Goal: Task Accomplishment & Management: Manage account settings

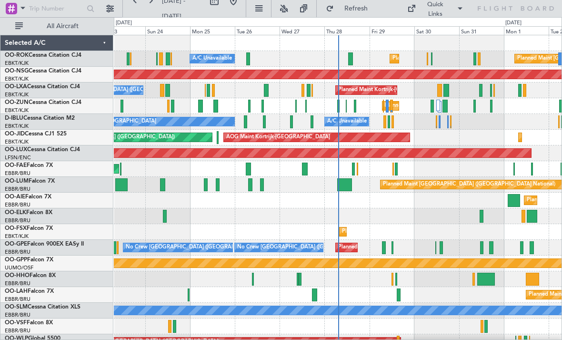
click at [386, 106] on div at bounding box center [387, 106] width 3 height 13
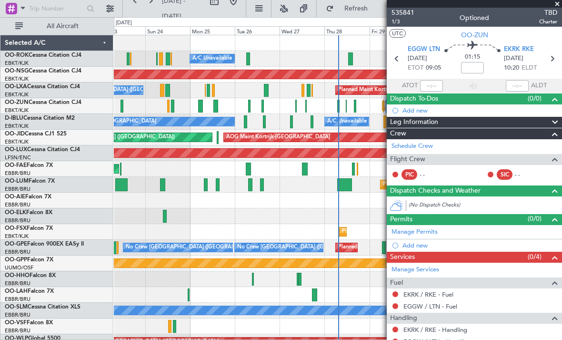
click at [558, 4] on span at bounding box center [557, 4] width 10 height 9
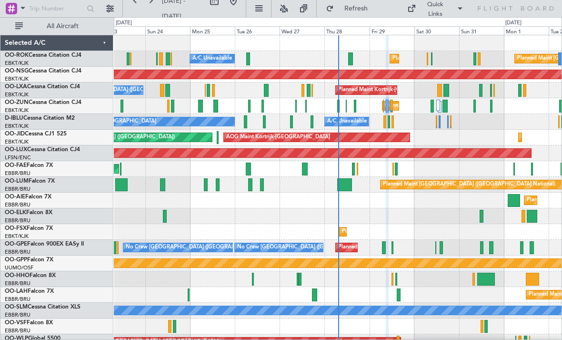
type input "0"
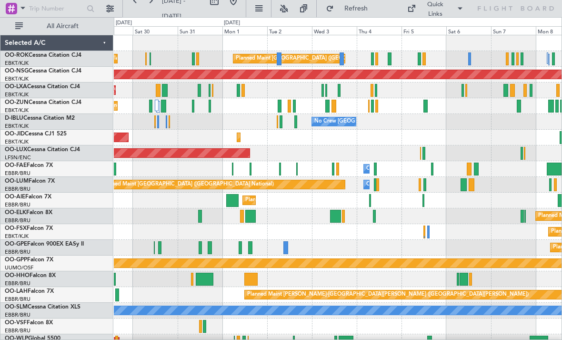
click at [293, 124] on div "No Crew [GEOGRAPHIC_DATA] ([GEOGRAPHIC_DATA] National) A/C Unavailable [GEOGRAP…" at bounding box center [338, 122] width 448 height 16
click at [297, 120] on div at bounding box center [295, 121] width 2 height 13
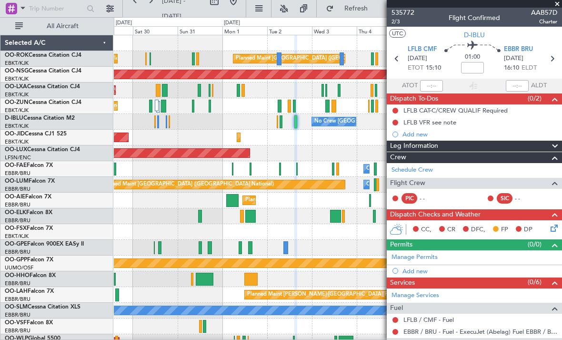
click at [559, 1] on span at bounding box center [557, 4] width 10 height 9
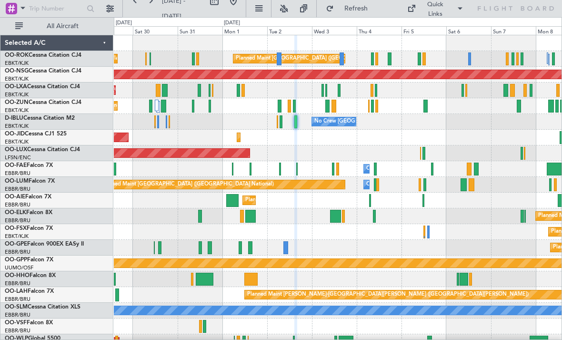
type input "0"
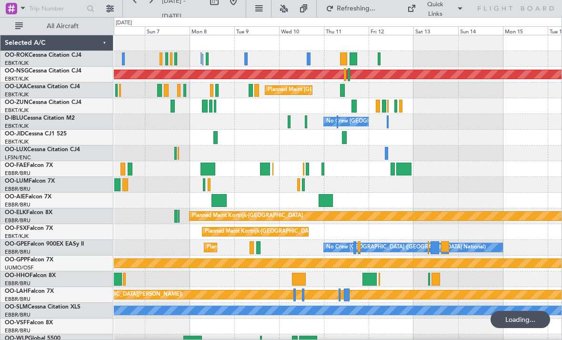
click at [354, 109] on div at bounding box center [354, 106] width 5 height 13
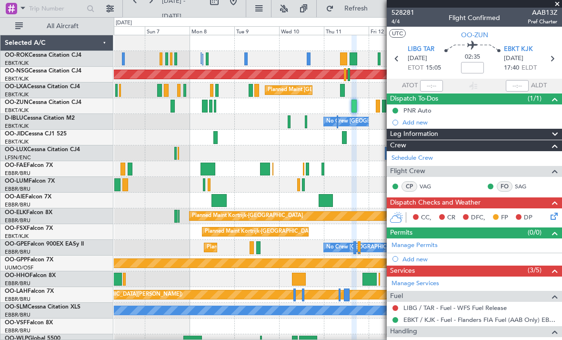
click at [558, 4] on span at bounding box center [557, 4] width 10 height 9
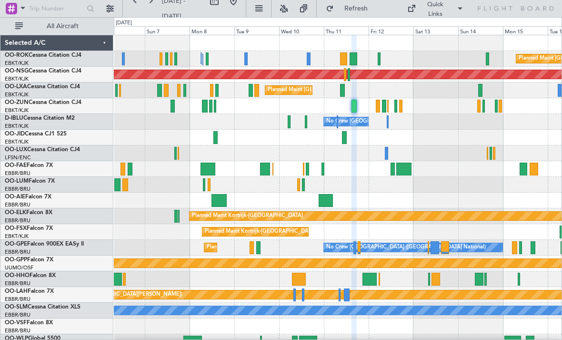
type input "0"
click at [216, 110] on div at bounding box center [215, 106] width 2 height 13
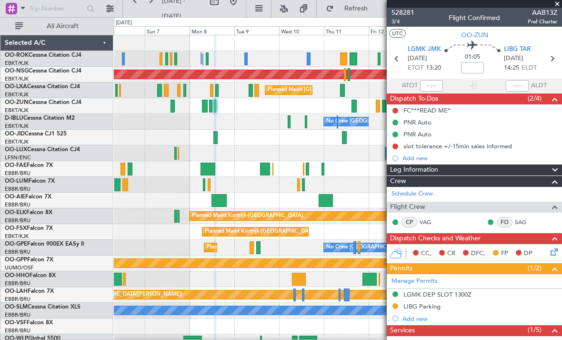
click at [556, 5] on span at bounding box center [557, 4] width 10 height 9
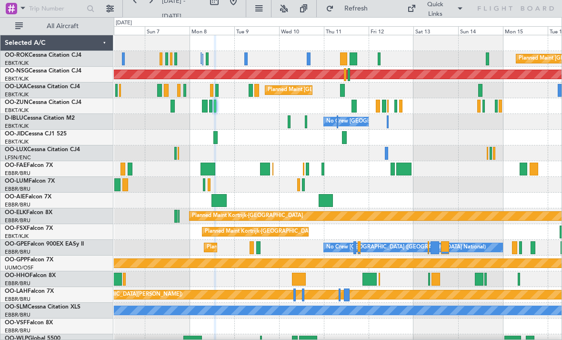
type input "0"
click at [343, 92] on div at bounding box center [342, 90] width 4 height 13
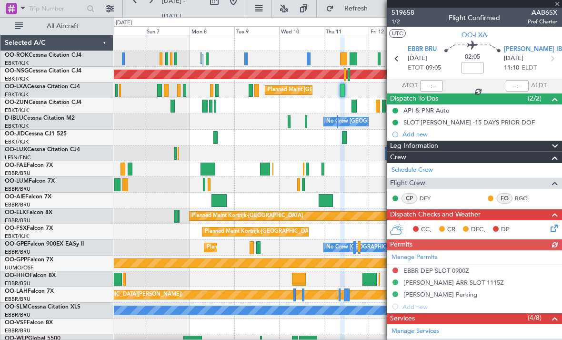
click at [555, 2] on div at bounding box center [474, 4] width 175 height 8
click at [557, 5] on span at bounding box center [557, 4] width 10 height 9
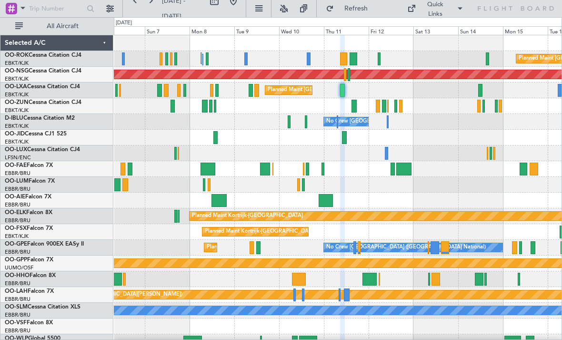
type input "0"
click at [377, 58] on div "Planned Maint [GEOGRAPHIC_DATA] ([GEOGRAPHIC_DATA])" at bounding box center [338, 59] width 448 height 16
click at [379, 58] on div at bounding box center [379, 58] width 3 height 13
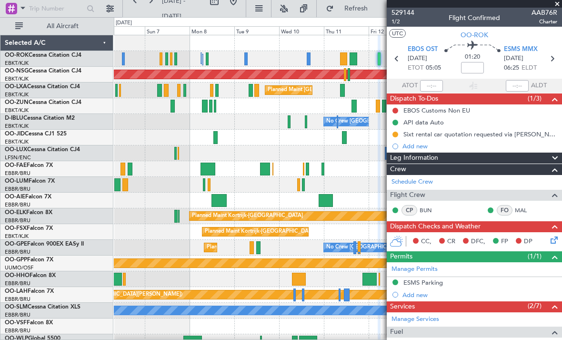
click at [554, 6] on span at bounding box center [557, 4] width 10 height 9
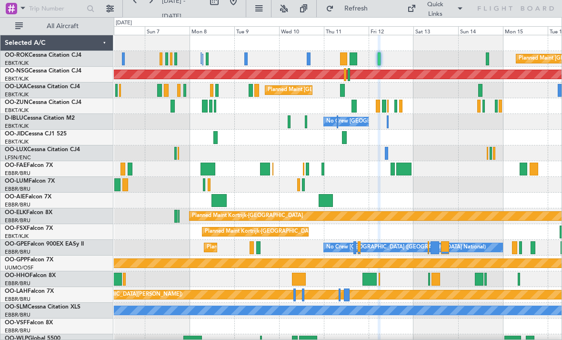
type input "0"
click at [353, 60] on div at bounding box center [354, 58] width 8 height 13
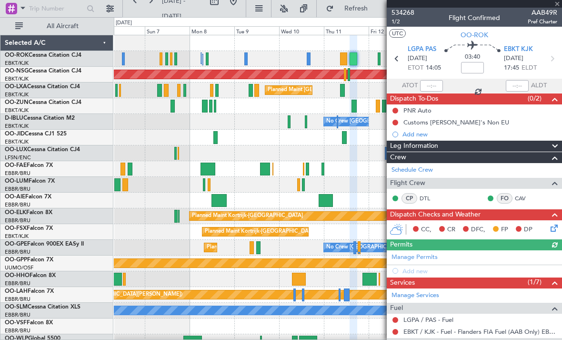
click at [557, 3] on div at bounding box center [474, 4] width 175 height 8
click at [557, 2] on span at bounding box center [557, 4] width 10 height 9
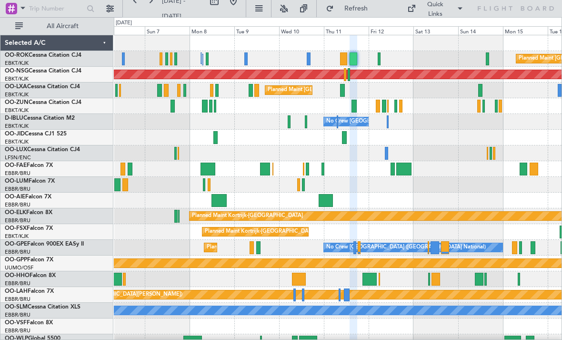
type input "0"
click at [304, 122] on div "No Crew [GEOGRAPHIC_DATA] ([GEOGRAPHIC_DATA] National) No Crew [GEOGRAPHIC_DATA…" at bounding box center [338, 122] width 448 height 16
click at [305, 120] on div at bounding box center [306, 121] width 3 height 13
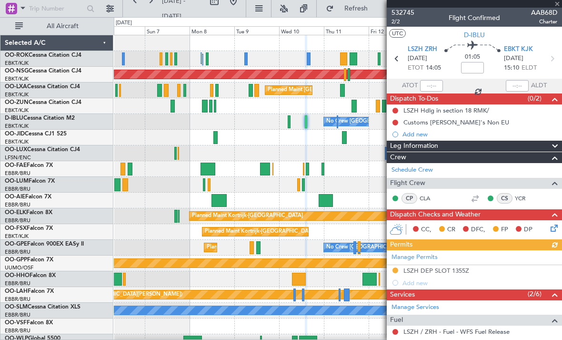
click at [552, 3] on div at bounding box center [474, 4] width 175 height 8
click at [556, 5] on span at bounding box center [557, 4] width 10 height 9
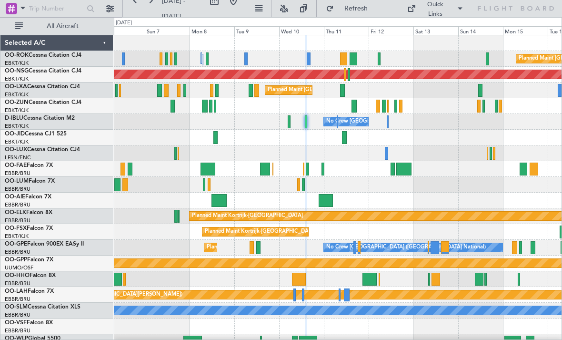
type input "0"
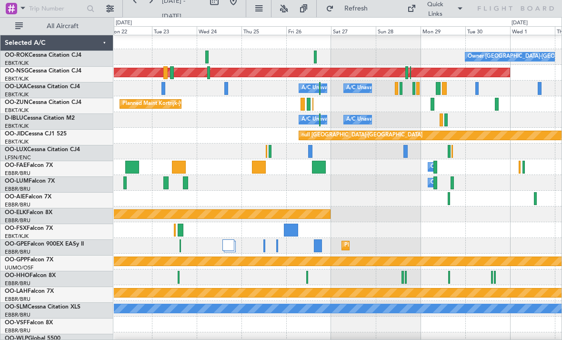
scroll to position [2, 0]
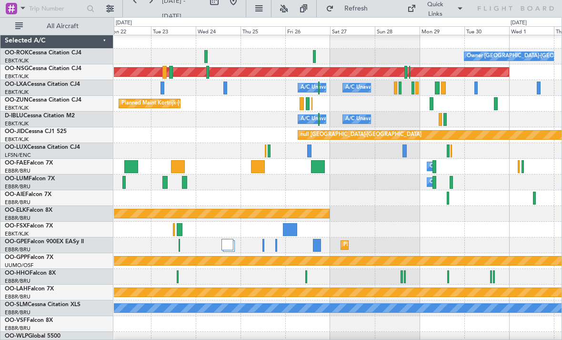
click at [318, 122] on div "A/C Unavailable [GEOGRAPHIC_DATA] ([GEOGRAPHIC_DATA] National)" at bounding box center [389, 119] width 177 height 14
click at [316, 118] on div "A/C Unavailable [GEOGRAPHIC_DATA] ([GEOGRAPHIC_DATA] National)" at bounding box center [389, 119] width 177 height 14
click at [317, 119] on div "A/C Unavailable [GEOGRAPHIC_DATA] ([GEOGRAPHIC_DATA] National)" at bounding box center [389, 119] width 177 height 14
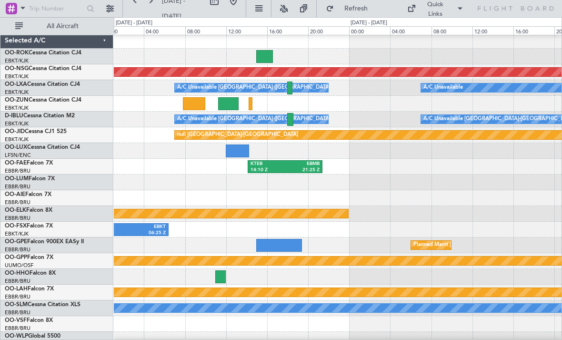
click at [290, 116] on div at bounding box center [290, 119] width 6 height 13
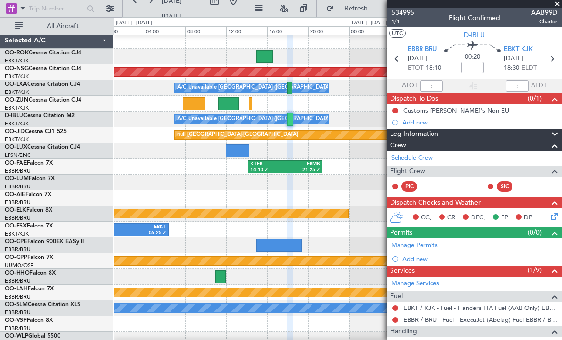
click at [557, 3] on span at bounding box center [557, 4] width 10 height 9
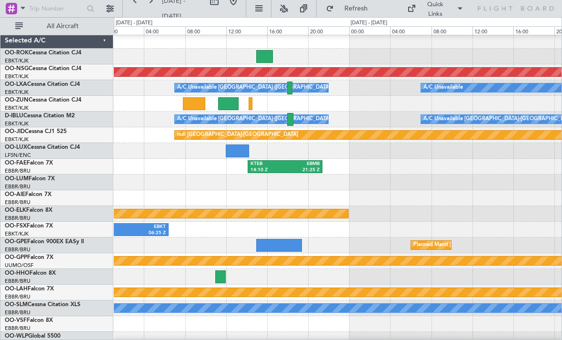
click at [289, 88] on div at bounding box center [289, 87] width 5 height 13
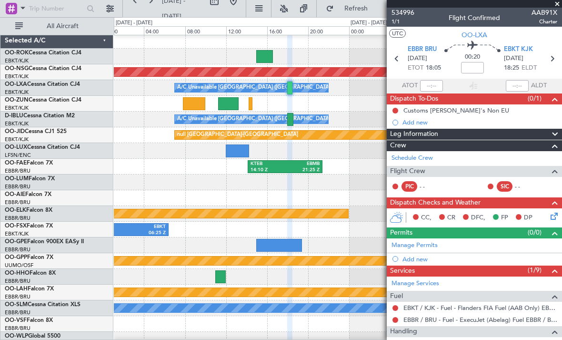
click at [557, 3] on span at bounding box center [557, 4] width 10 height 9
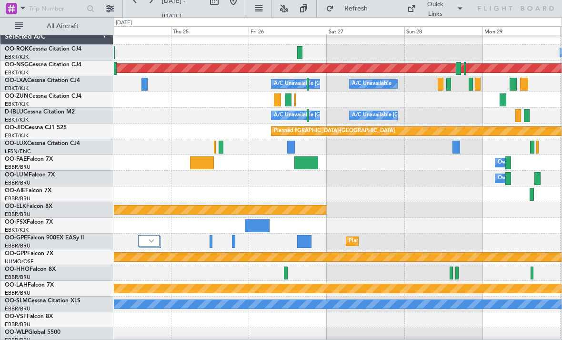
scroll to position [3, 0]
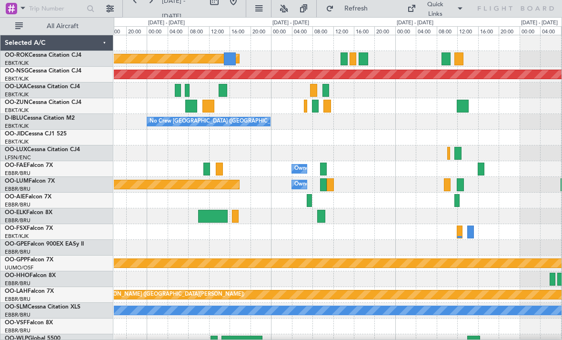
click at [379, 68] on div "Planned Maint [GEOGRAPHIC_DATA] ([GEOGRAPHIC_DATA])" at bounding box center [338, 75] width 448 height 16
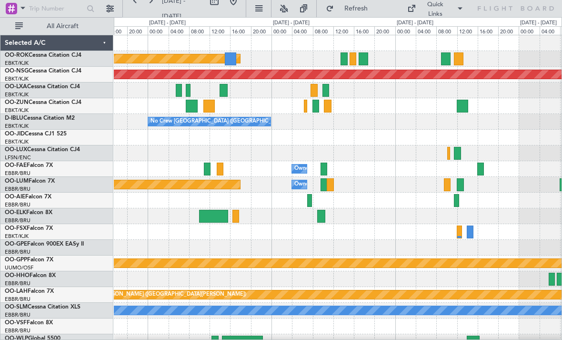
click at [343, 59] on div at bounding box center [344, 58] width 7 height 13
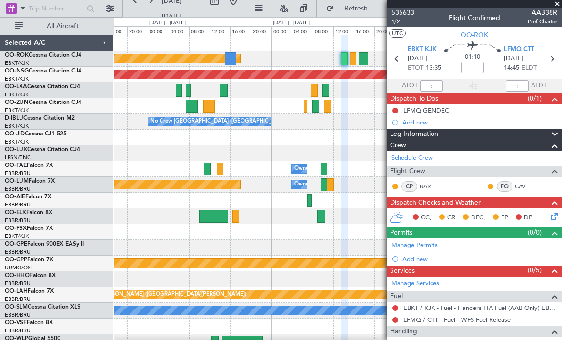
click at [555, 6] on span at bounding box center [557, 4] width 10 height 9
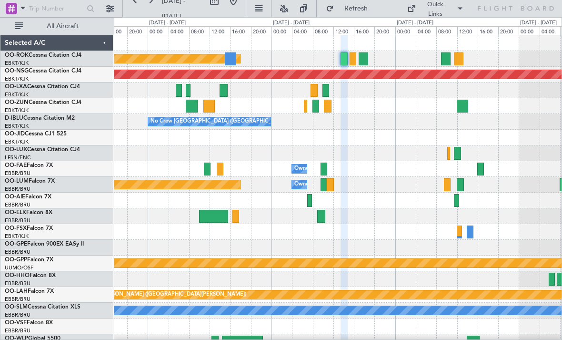
type input "0"
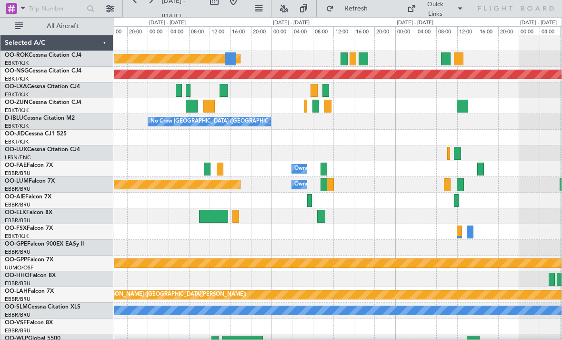
click at [355, 60] on div at bounding box center [353, 58] width 7 height 13
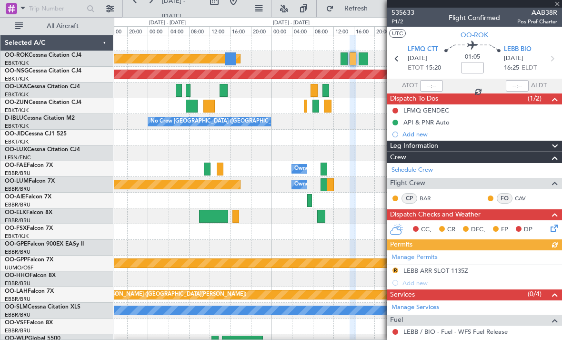
click at [556, 6] on div at bounding box center [474, 4] width 175 height 8
click at [557, 5] on span at bounding box center [557, 4] width 10 height 9
